Goal: Transaction & Acquisition: Purchase product/service

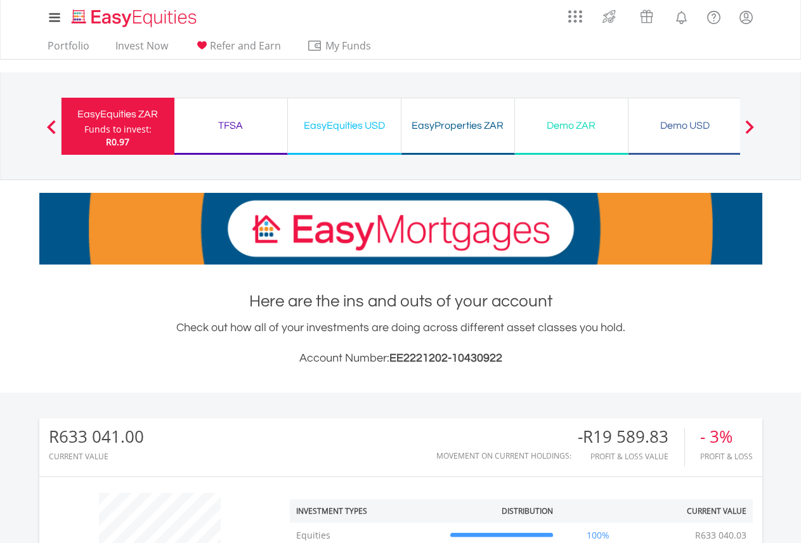
scroll to position [317, 0]
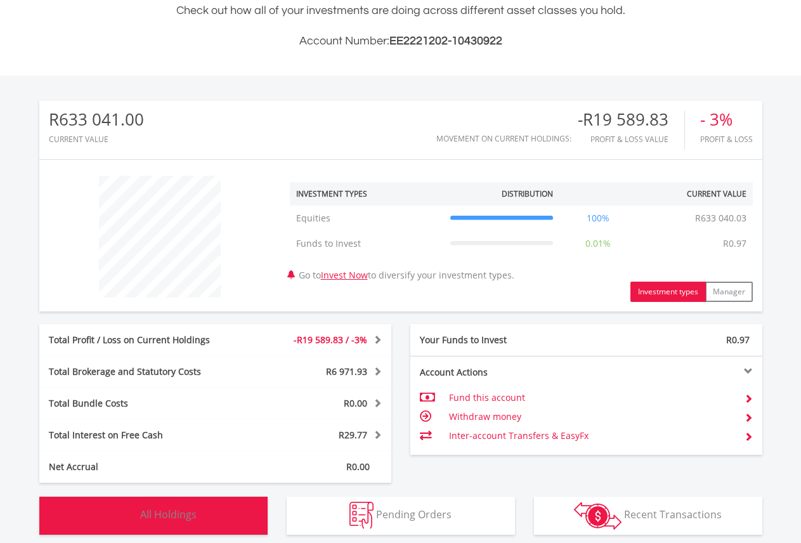
click at [158, 518] on span "All Holdings" at bounding box center [168, 514] width 56 height 14
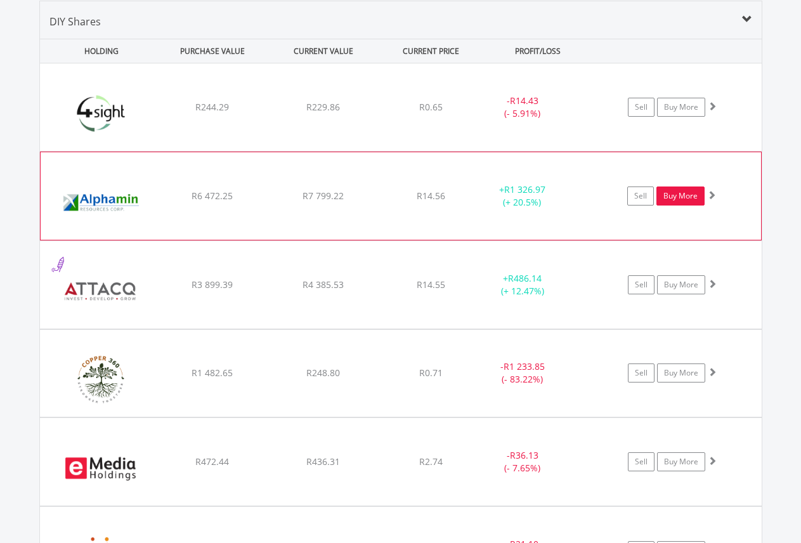
click at [671, 200] on link "Buy More" at bounding box center [680, 195] width 48 height 19
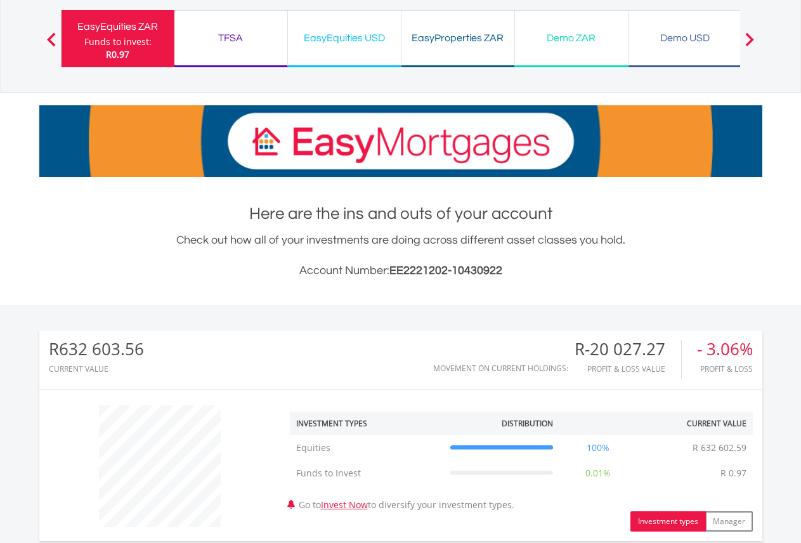
scroll to position [380, 0]
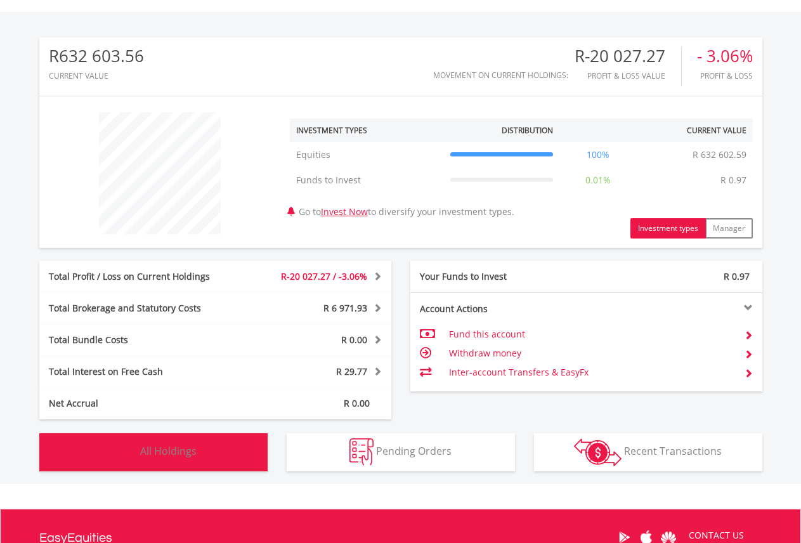
click at [188, 451] on span "All Holdings" at bounding box center [168, 451] width 56 height 14
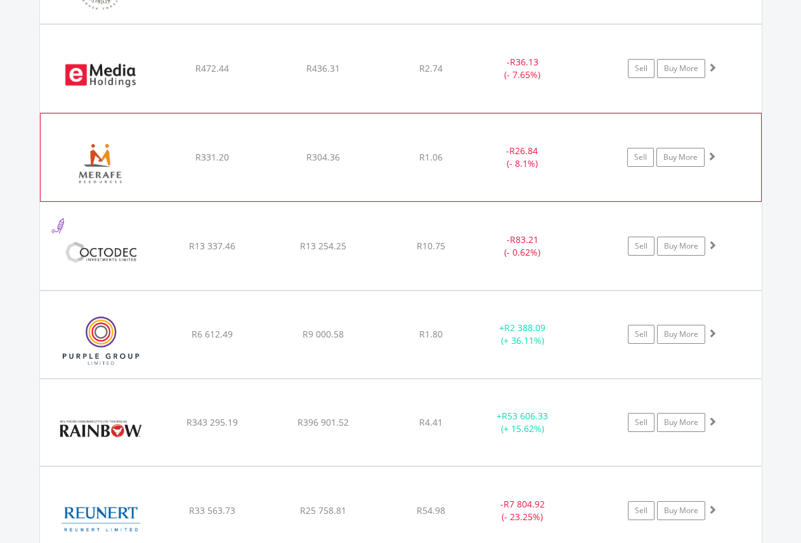
scroll to position [1332, 0]
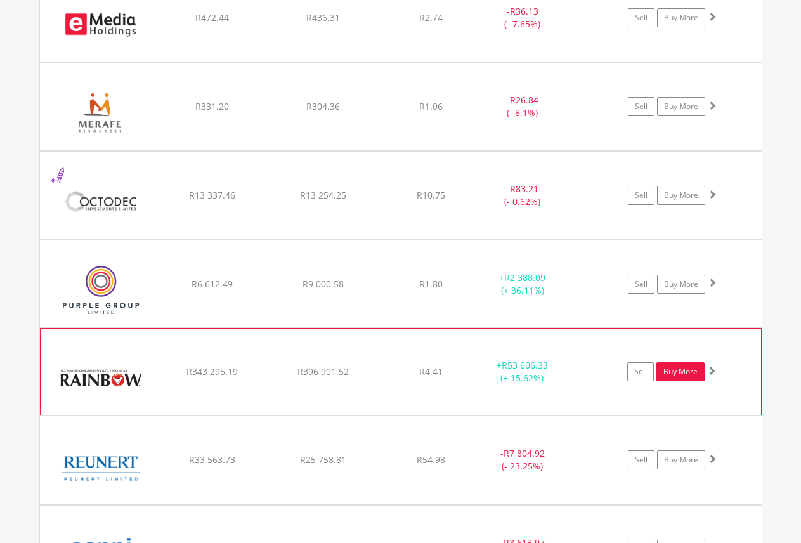
click at [672, 373] on link "Buy More" at bounding box center [680, 371] width 48 height 19
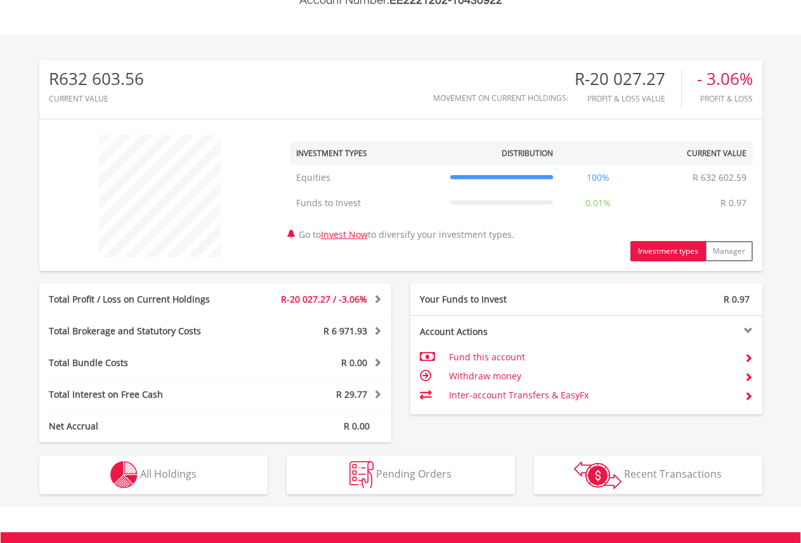
scroll to position [122, 241]
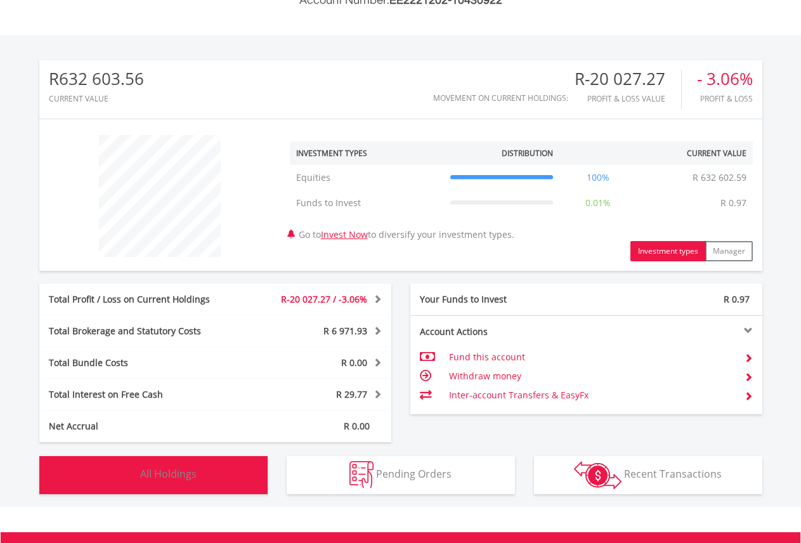
click at [166, 472] on span "All Holdings" at bounding box center [168, 474] width 56 height 14
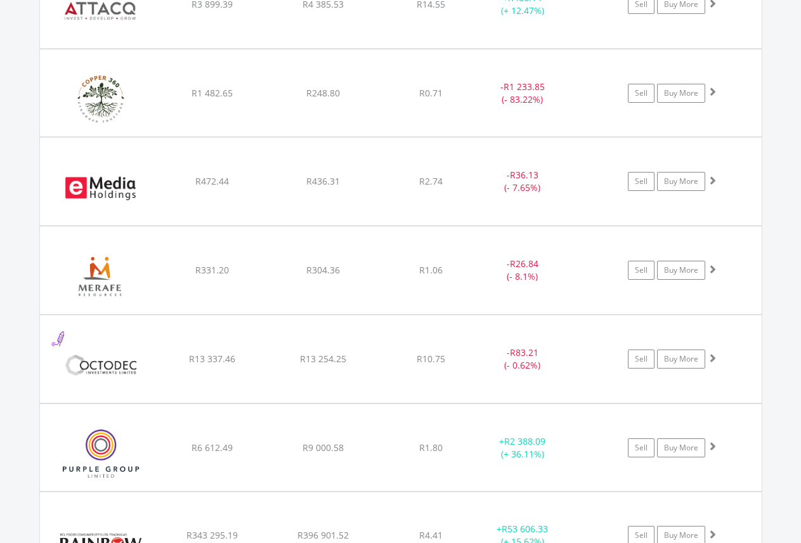
scroll to position [1142, 0]
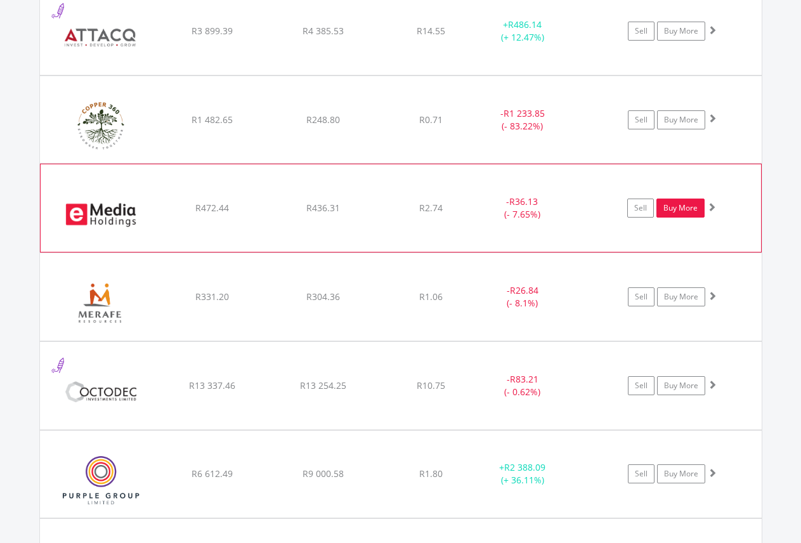
click at [666, 210] on link "Buy More" at bounding box center [680, 207] width 48 height 19
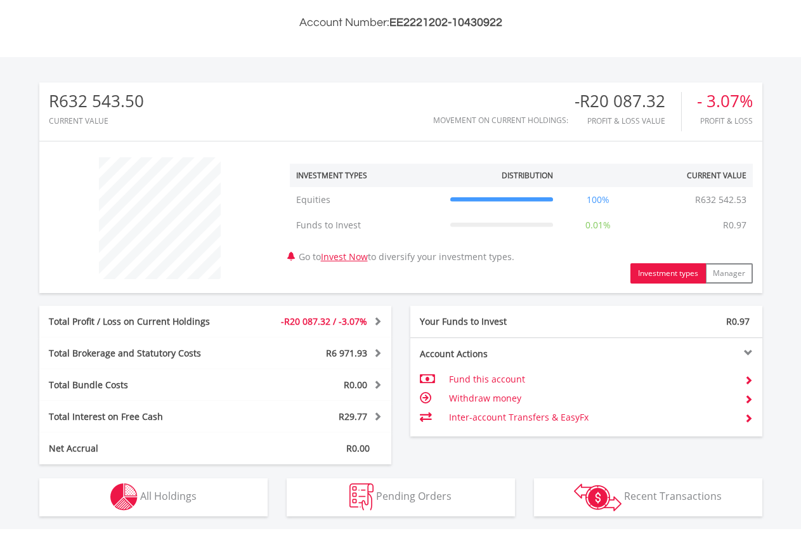
scroll to position [444, 0]
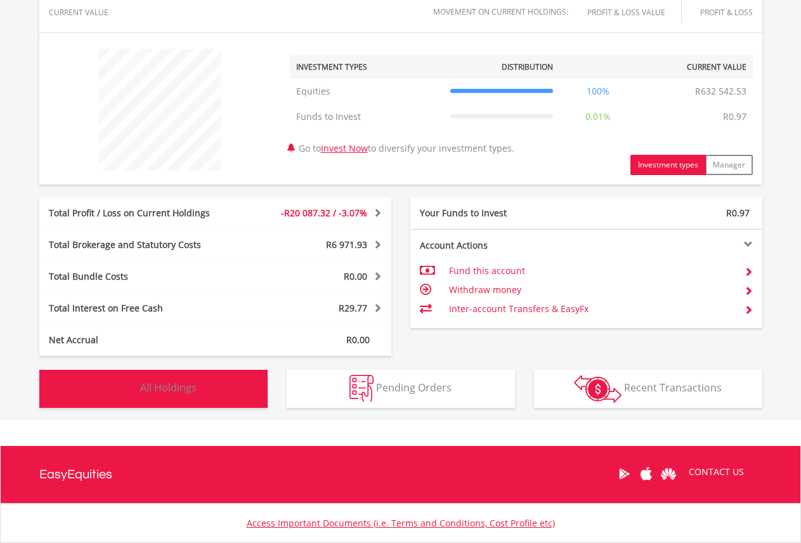
click at [186, 397] on button "Holdings All Holdings" at bounding box center [153, 389] width 228 height 38
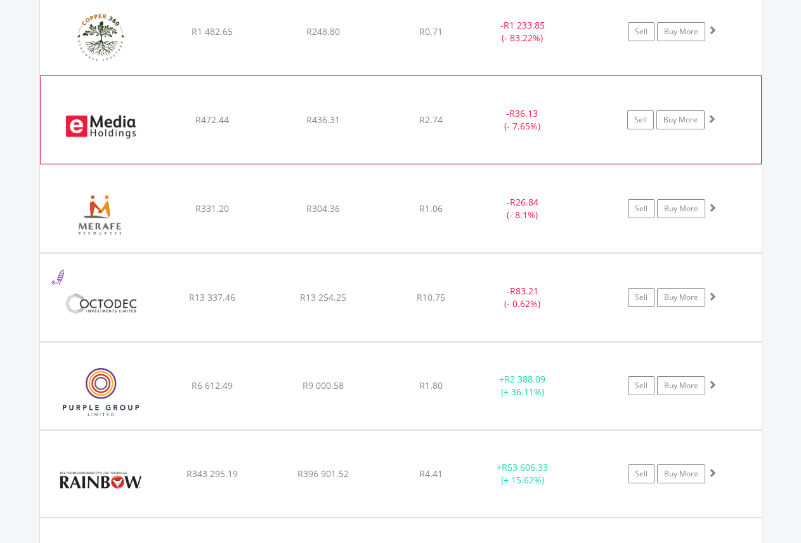
scroll to position [1332, 0]
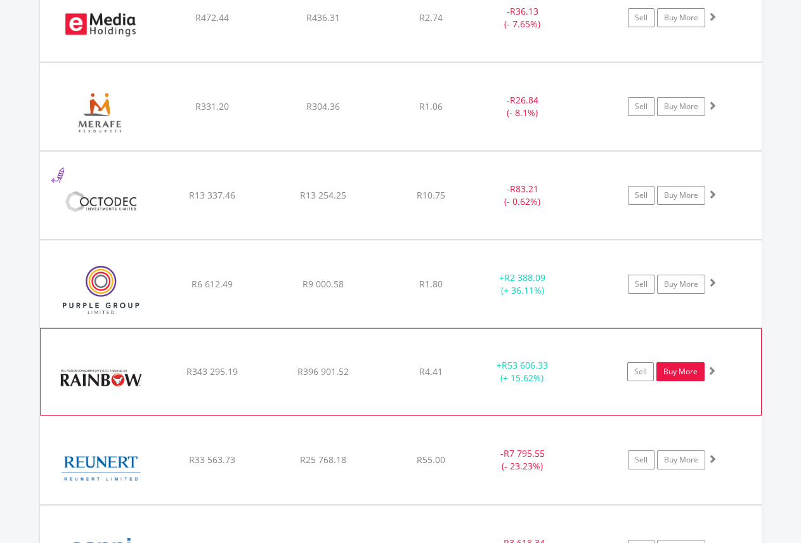
click at [671, 374] on link "Buy More" at bounding box center [680, 371] width 48 height 19
